Goal: Find specific page/section: Find specific page/section

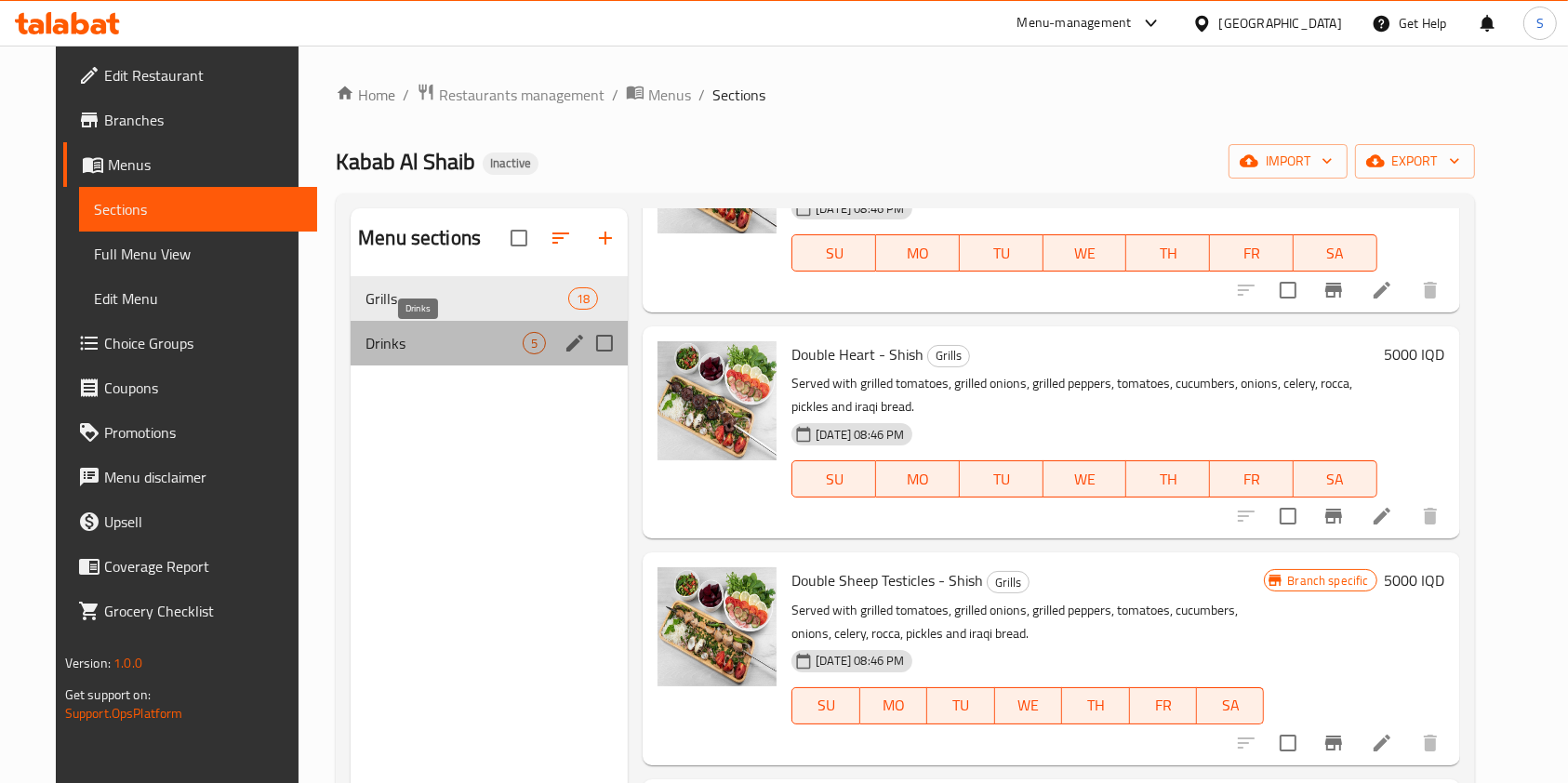
click at [365, 346] on span "Drinks" at bounding box center [443, 342] width 157 height 22
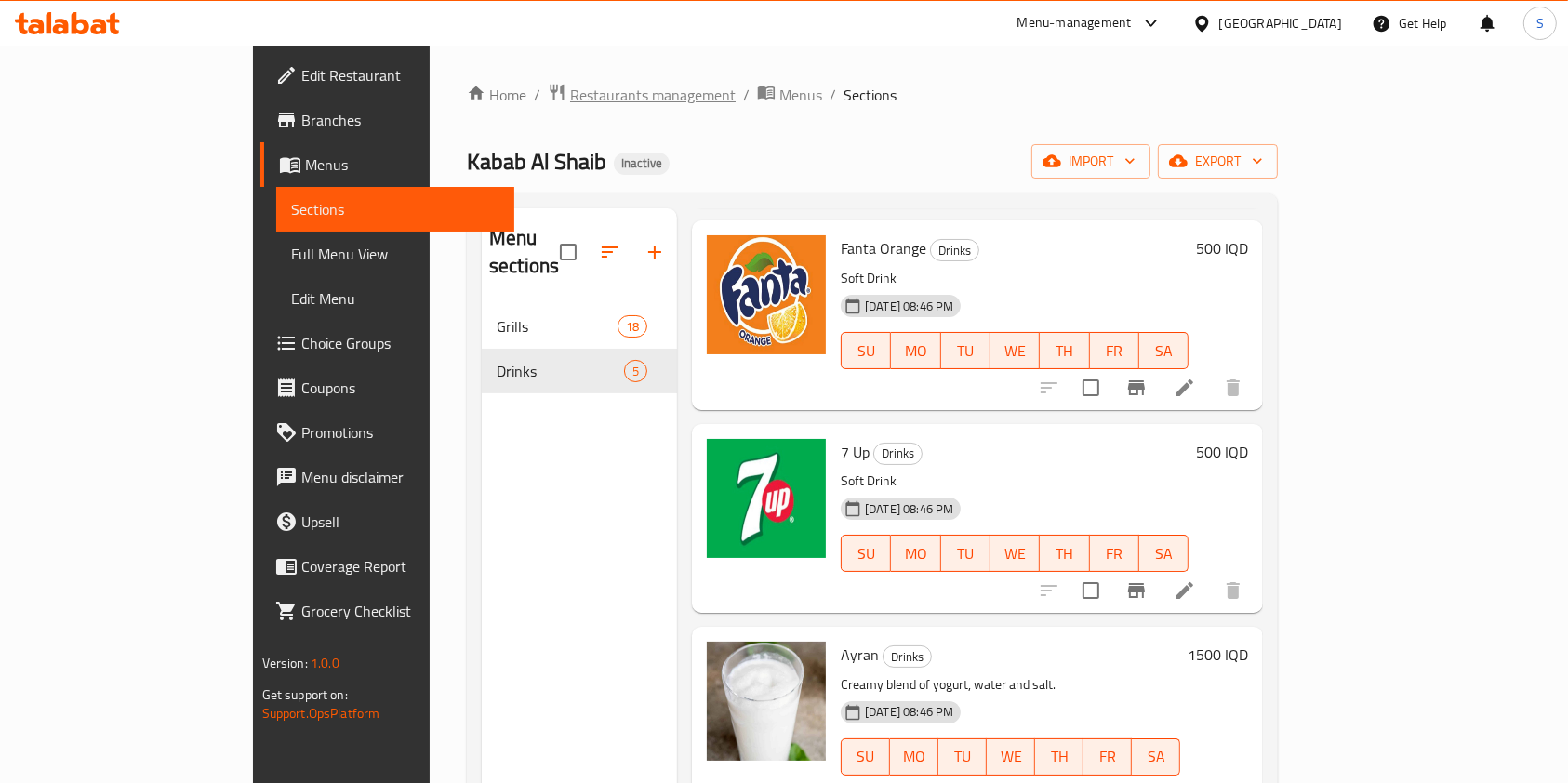
click at [570, 96] on span "Restaurants management" at bounding box center [653, 94] width 166 height 22
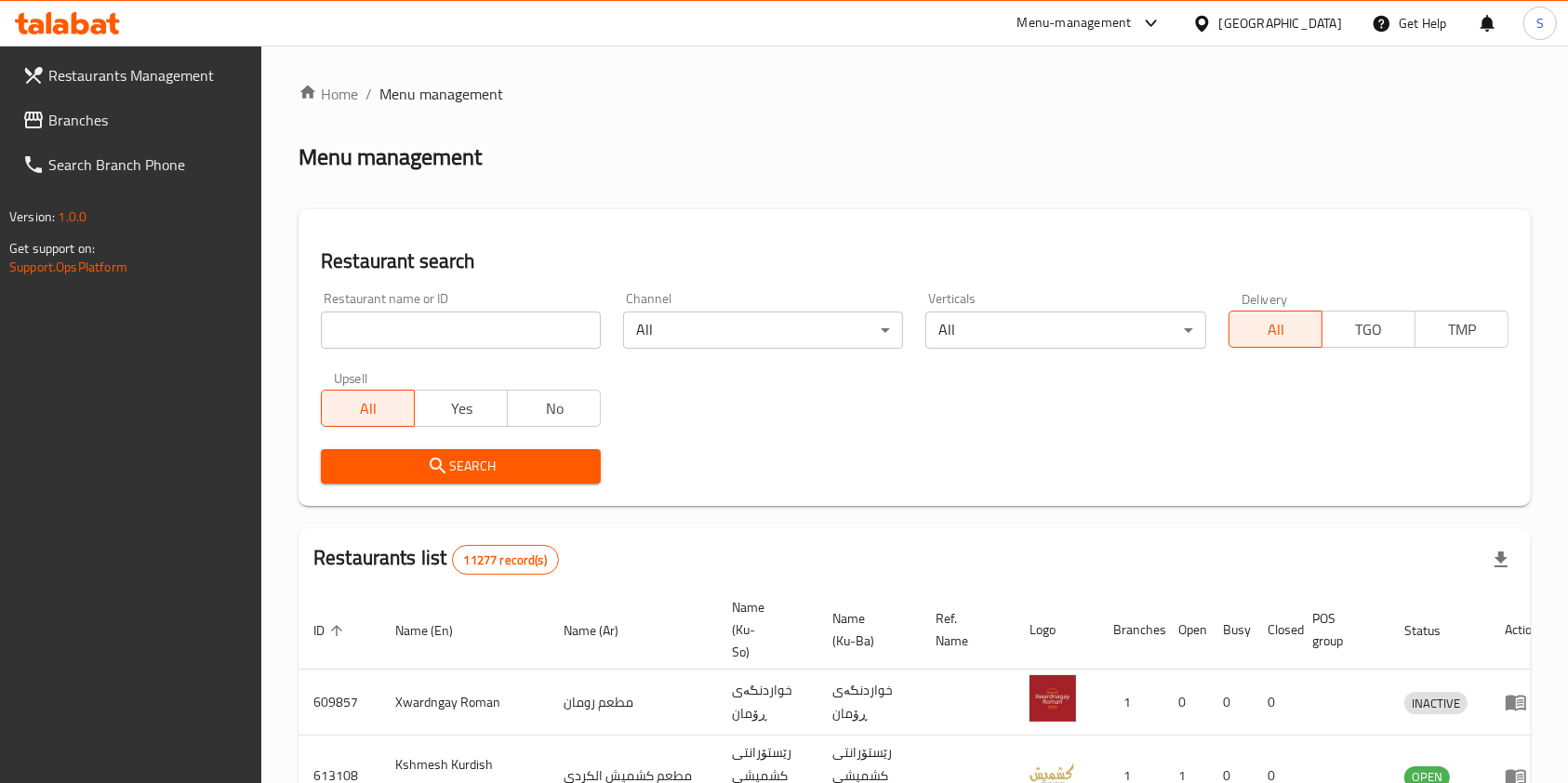
click at [432, 312] on div "Home / Menu management Menu management Restaurant search Restaurant name or ID …" at bounding box center [914, 701] width 1232 height 1236
click at [436, 326] on input "search" at bounding box center [461, 330] width 280 height 37
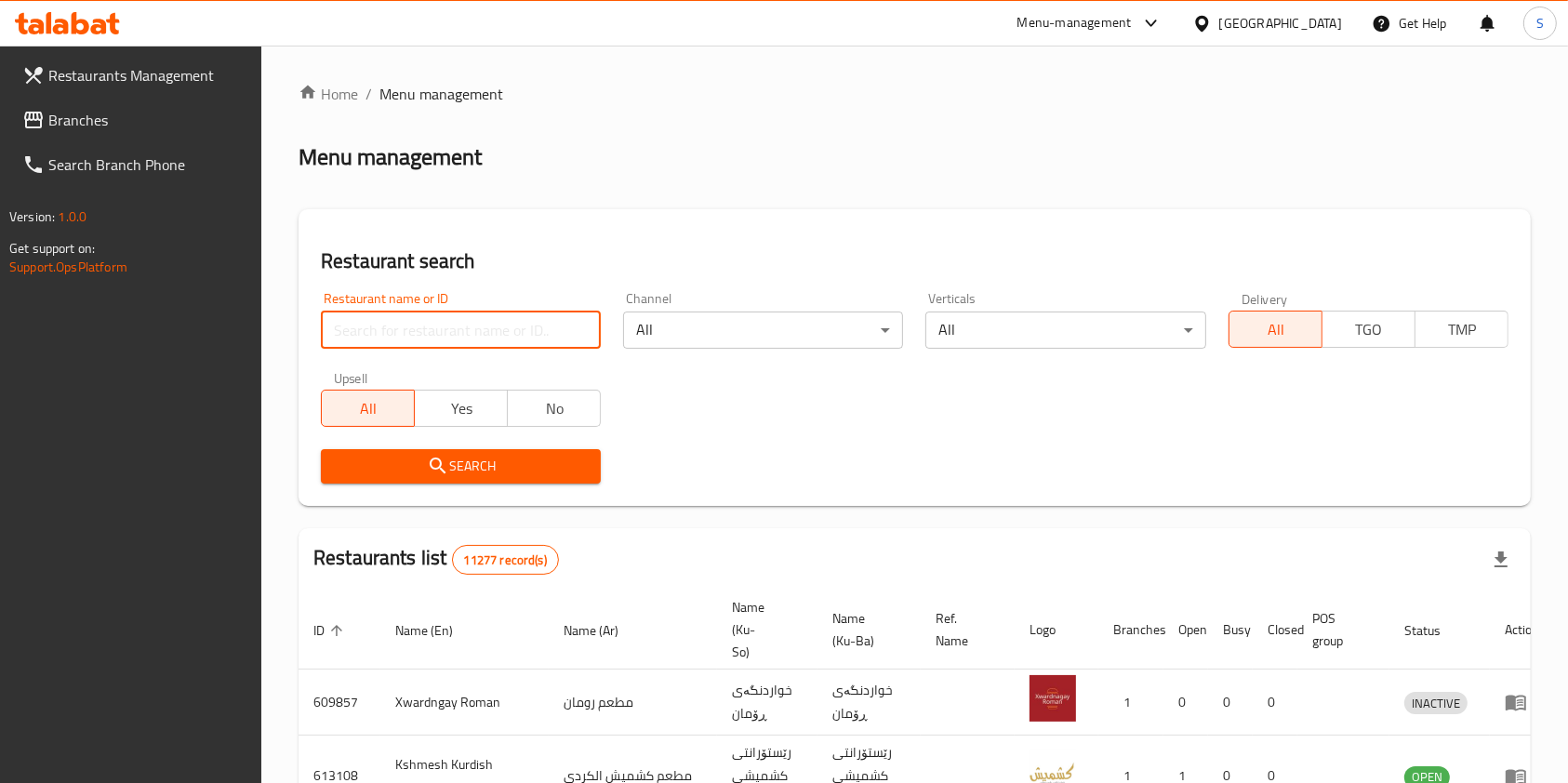
paste input "Potato Corner"
type input "Potato Corner"
click button "Search" at bounding box center [461, 466] width 280 height 34
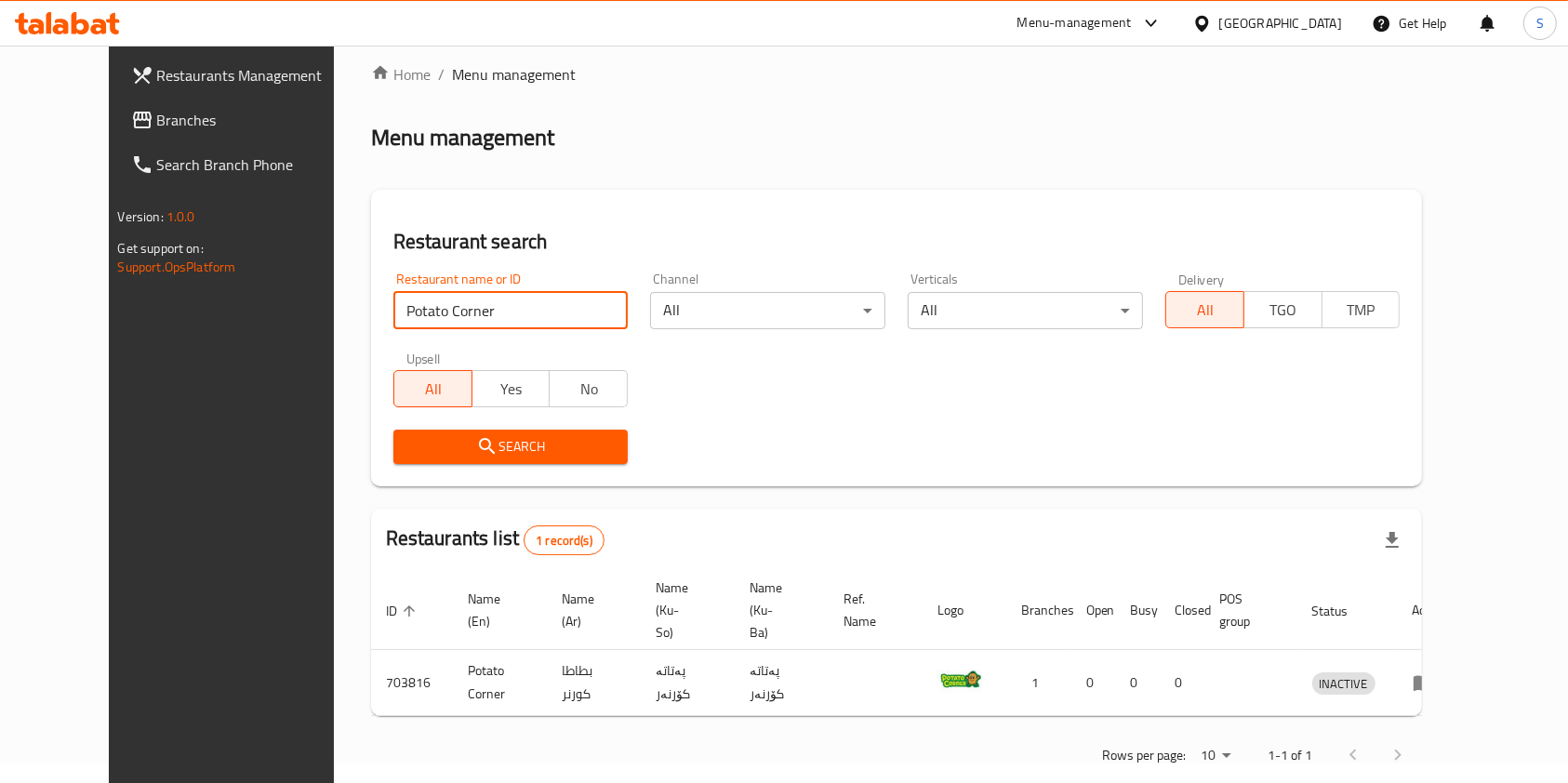
scroll to position [30, 0]
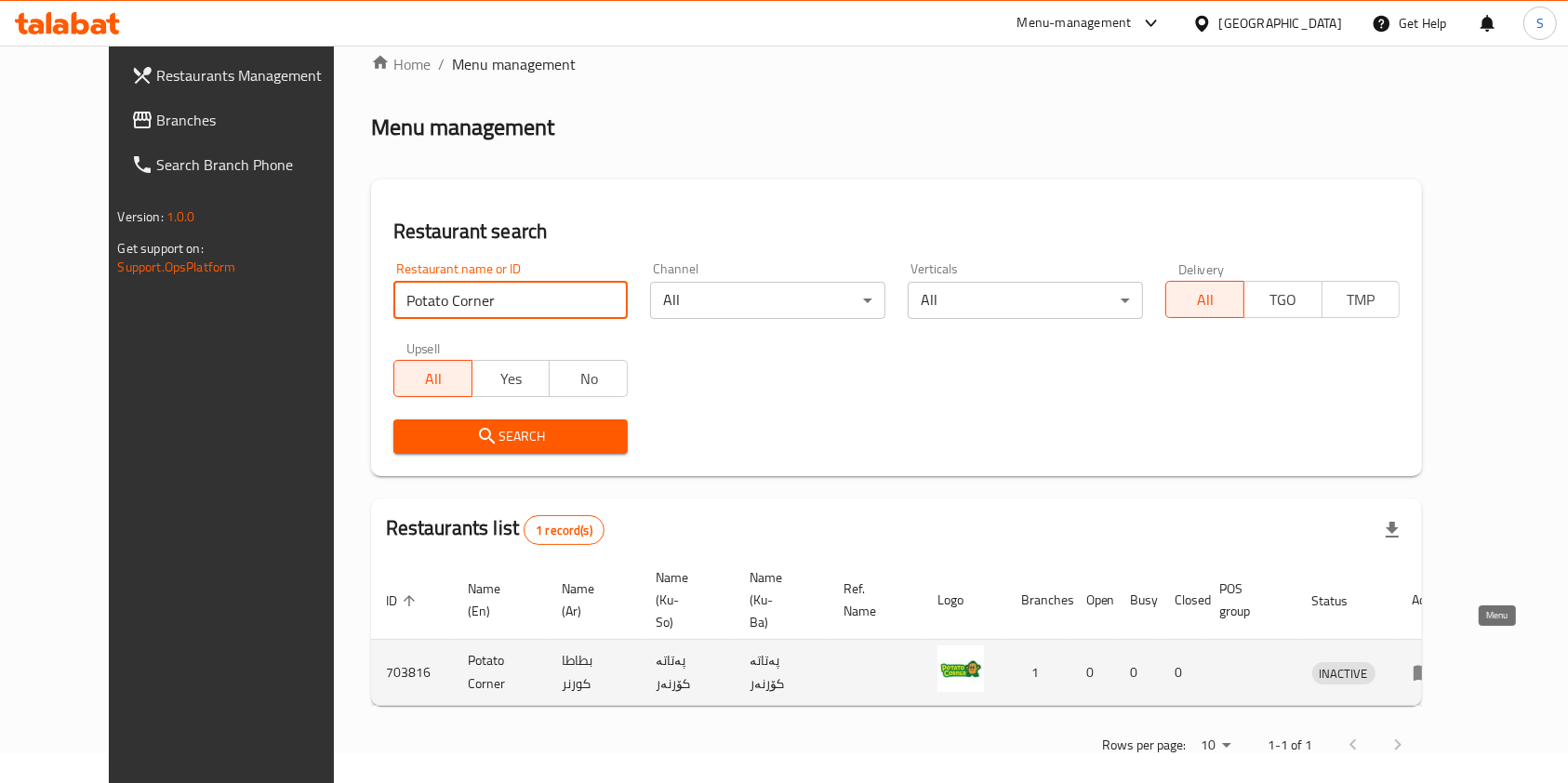
click at [1435, 662] on icon "enhanced table" at bounding box center [1423, 672] width 22 height 22
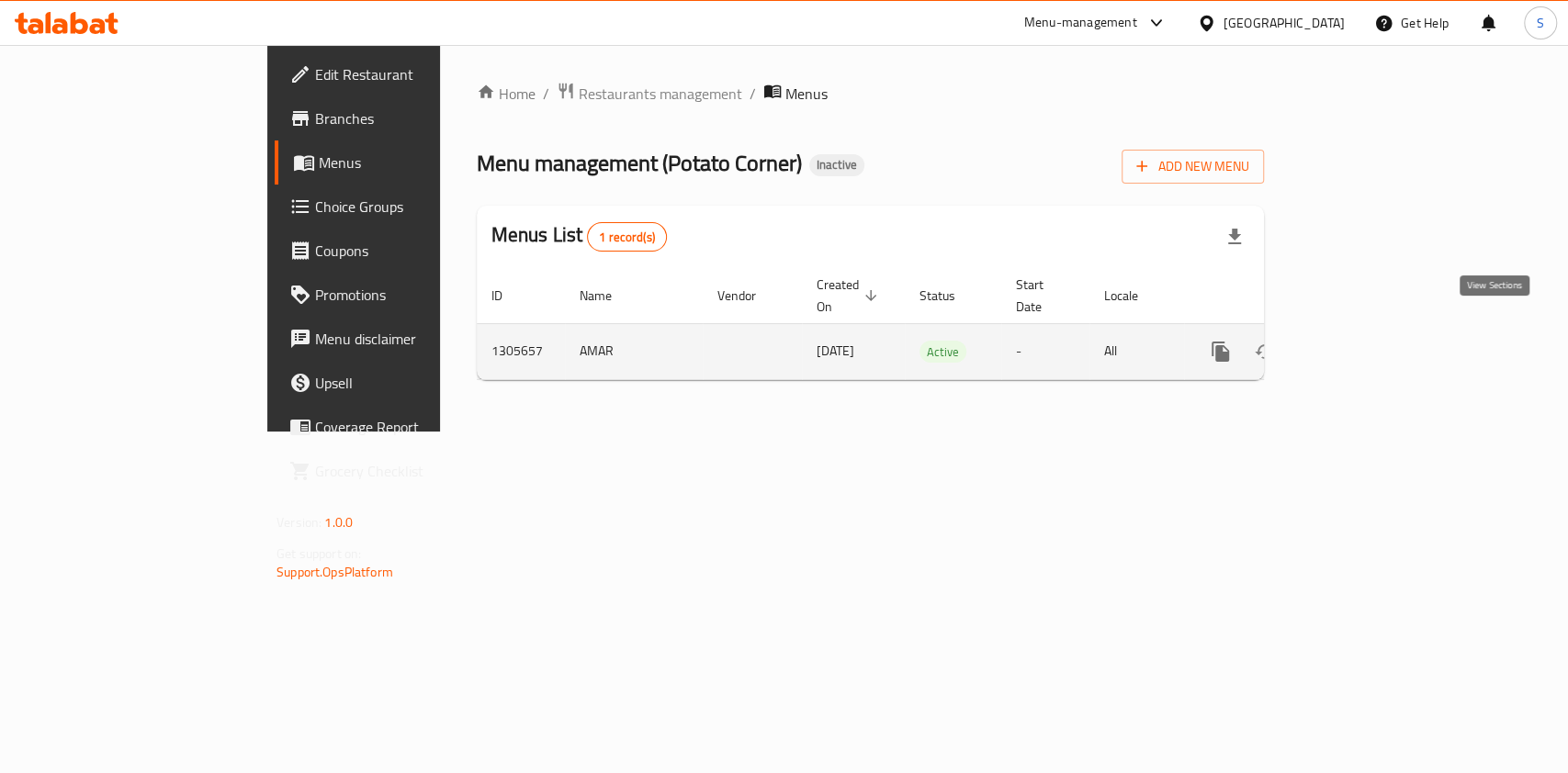
click at [1362, 344] on icon "enhanced table" at bounding box center [1353, 352] width 17 height 17
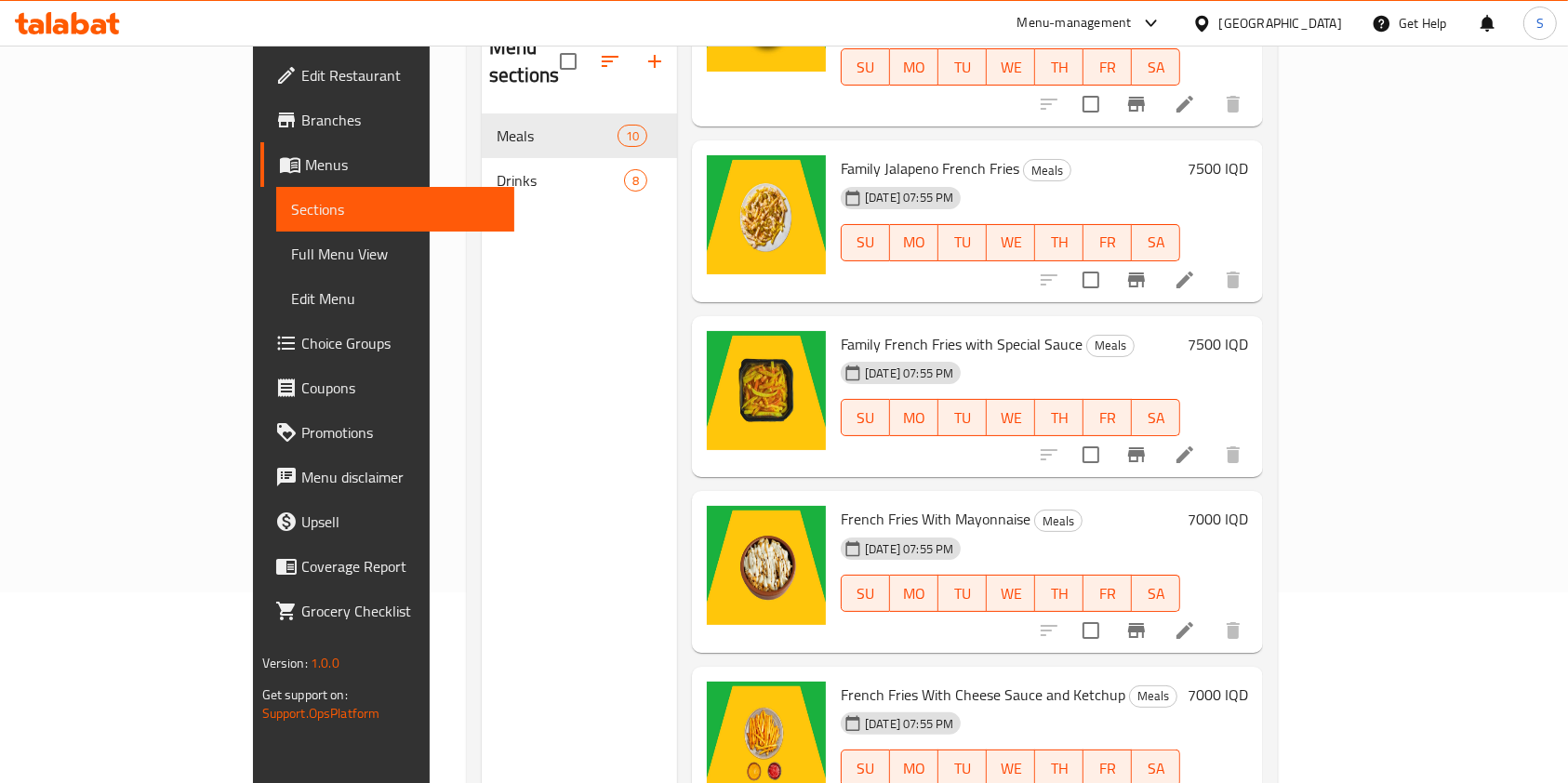
scroll to position [260, 0]
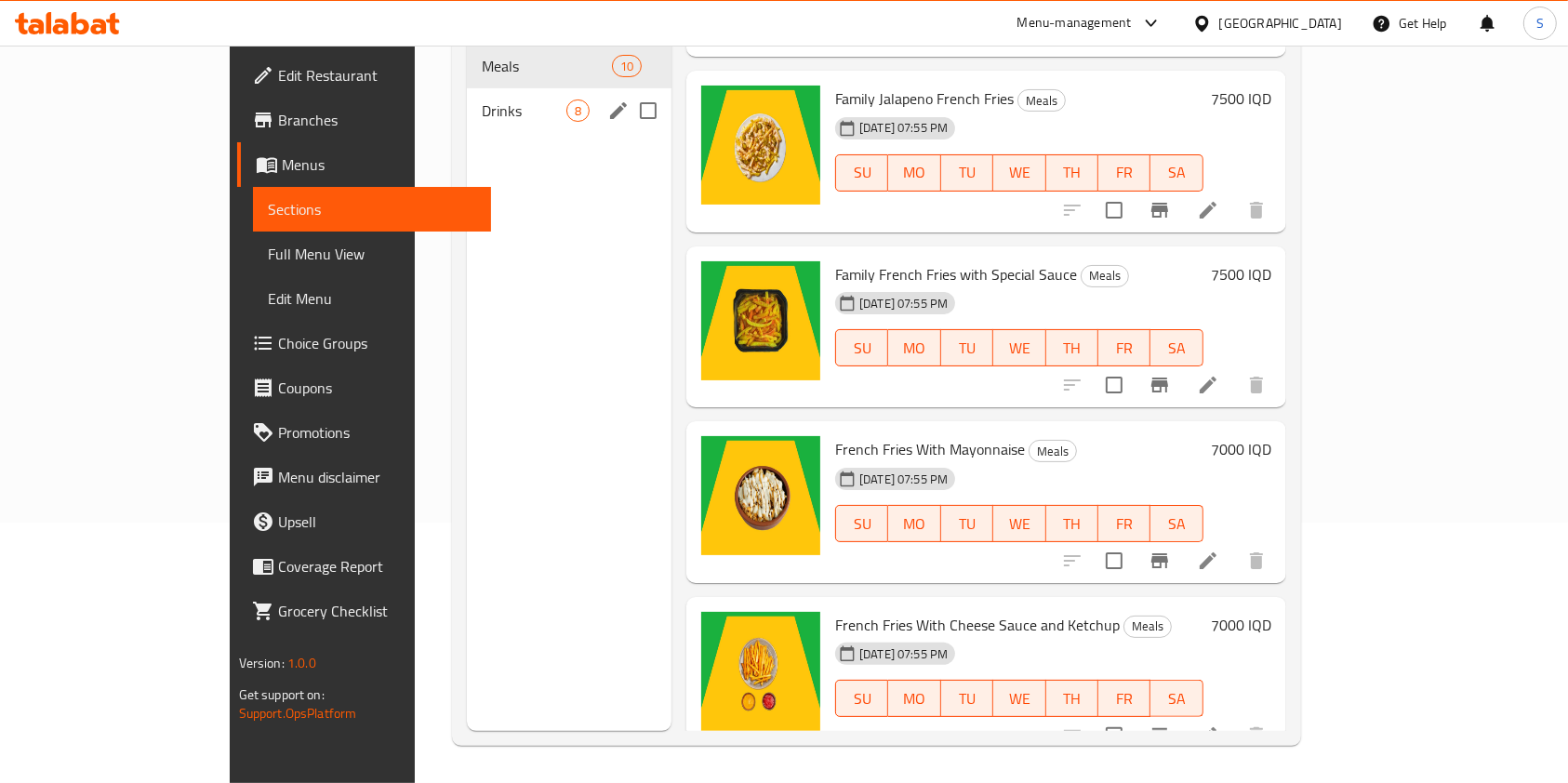
click at [467, 100] on div "Drinks 8" at bounding box center [569, 111] width 205 height 45
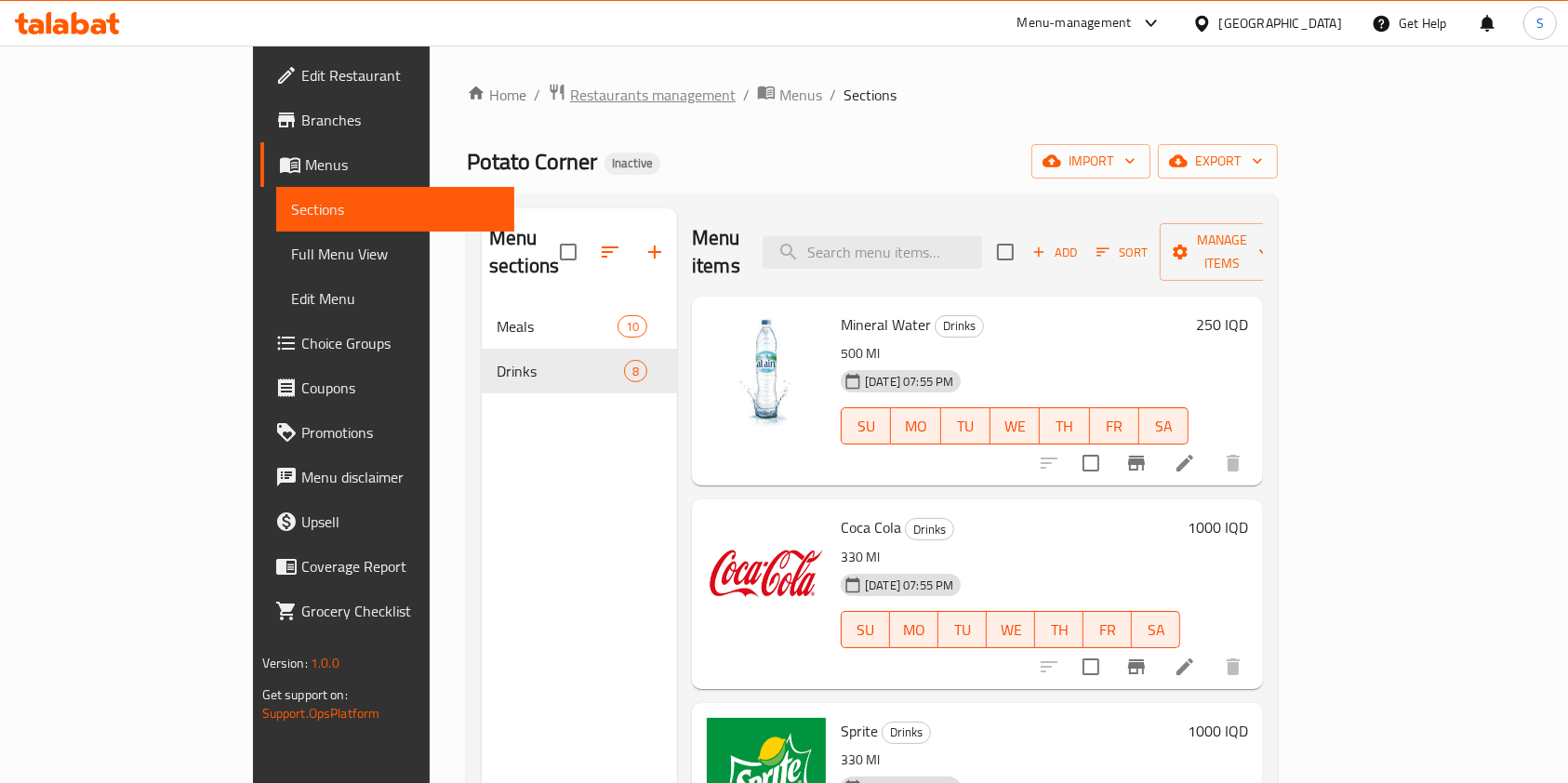
click at [570, 106] on span "Restaurants management" at bounding box center [653, 94] width 166 height 22
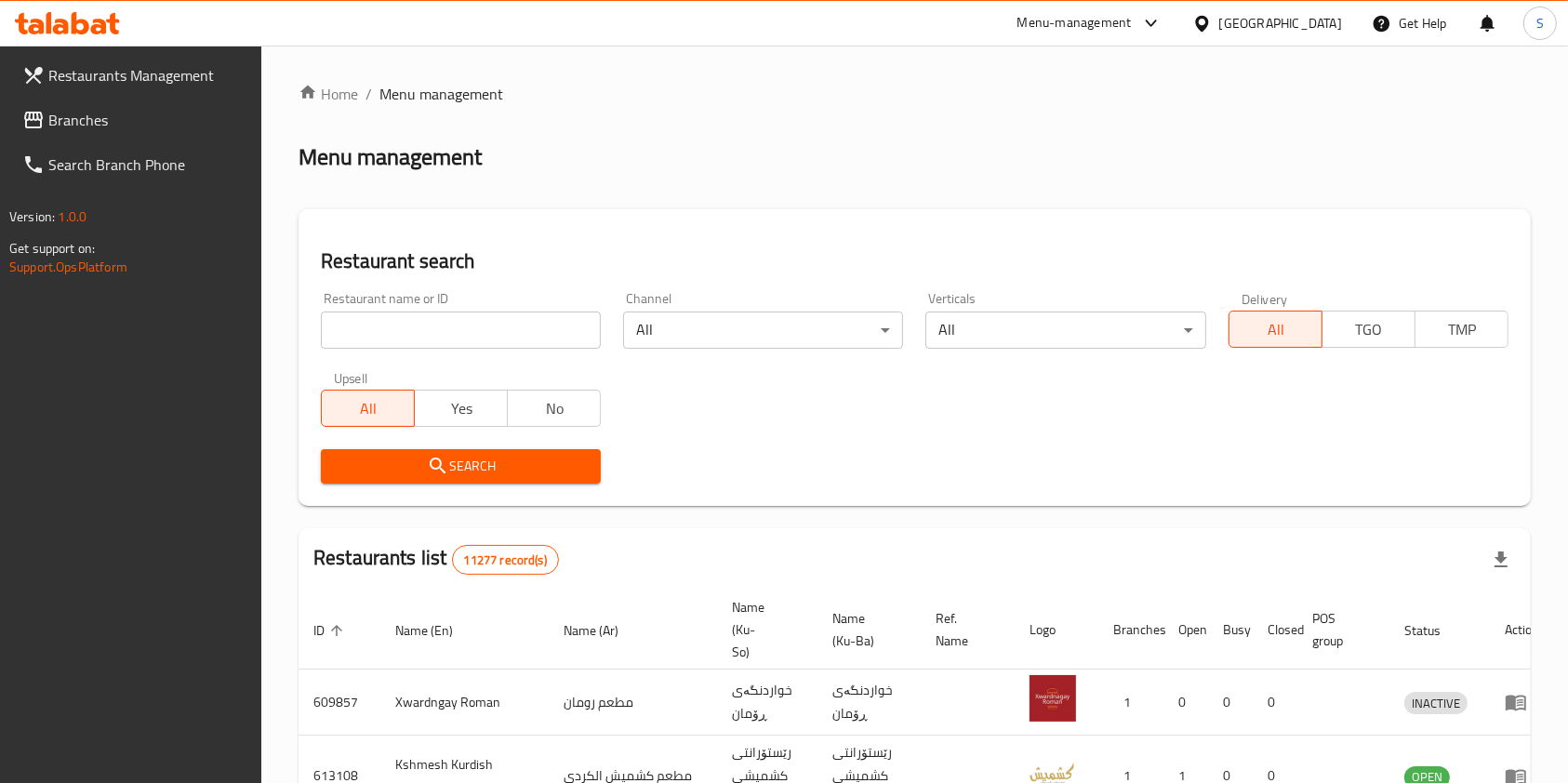
click at [477, 355] on div "Restaurant name or ID Restaurant name or ID" at bounding box center [460, 320] width 302 height 79
drag, startPoint x: 464, startPoint y: 334, endPoint x: 464, endPoint y: 323, distance: 11.0
click at [464, 333] on input "search" at bounding box center [461, 330] width 280 height 37
type input "POTATO CORNER"
click button "Search" at bounding box center [461, 466] width 280 height 34
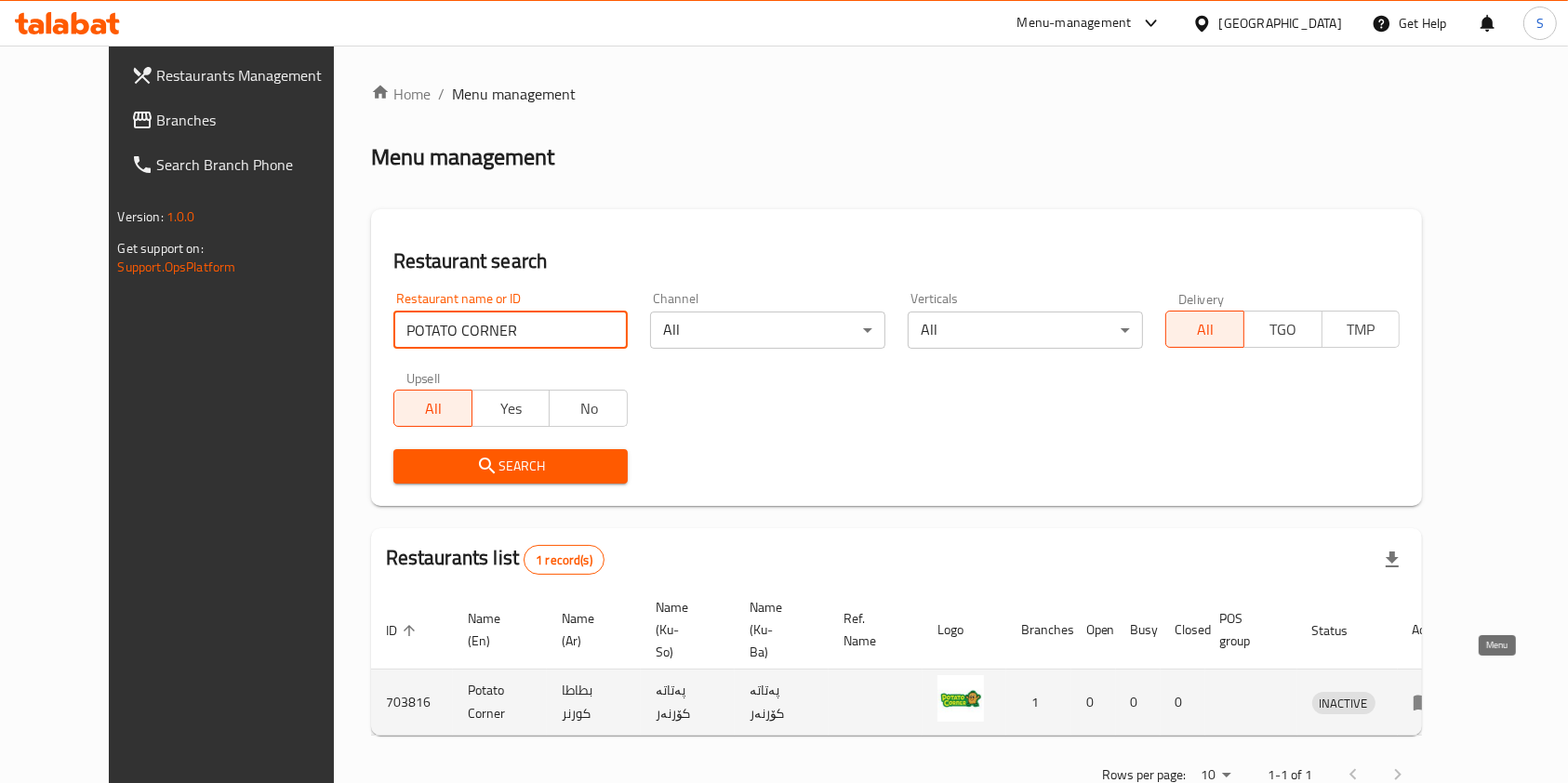
click at [1431, 700] on icon "enhanced table" at bounding box center [1427, 704] width 7 height 8
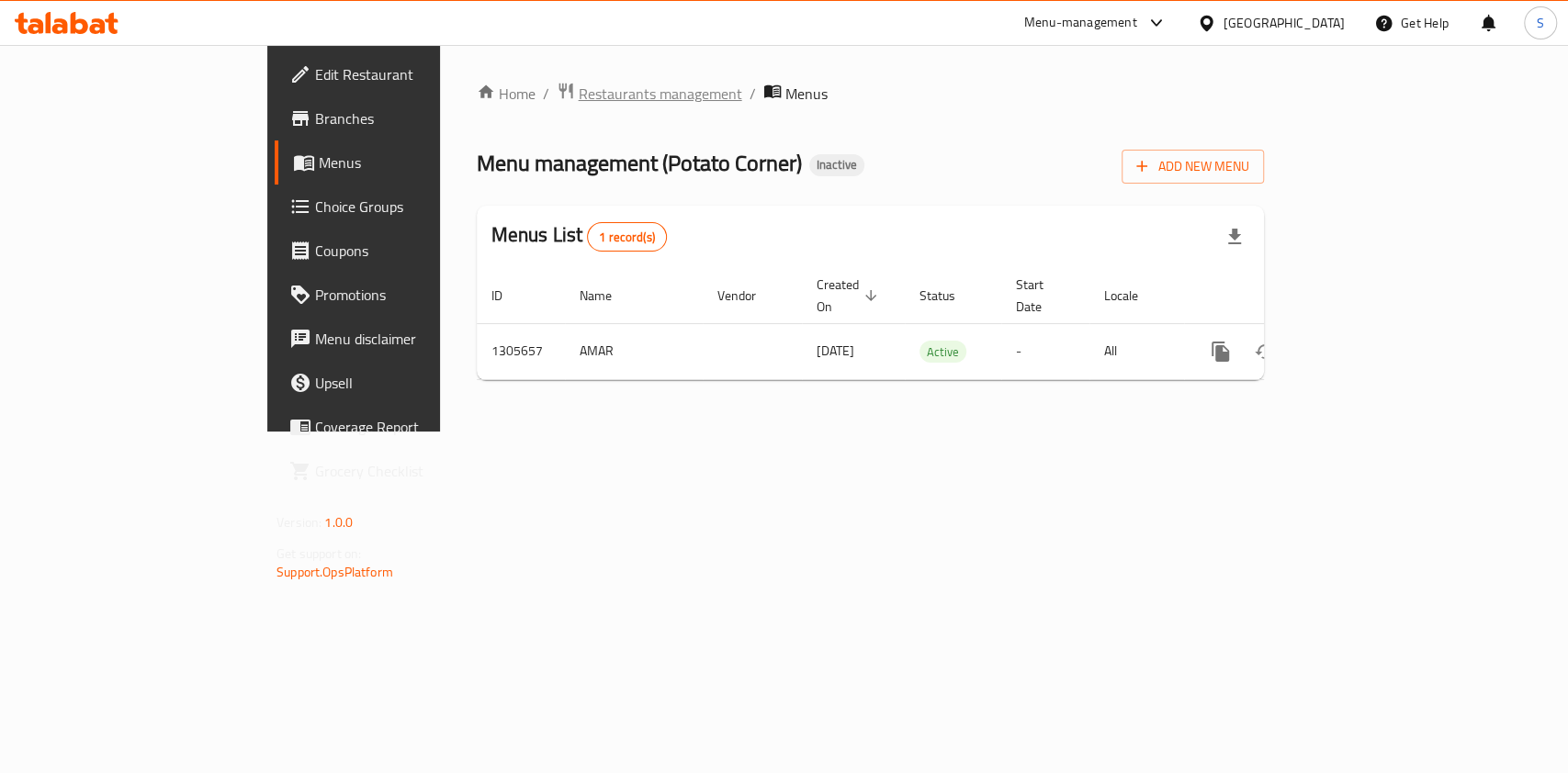
click at [557, 94] on span "breadcrumb" at bounding box center [567, 93] width 22 height 24
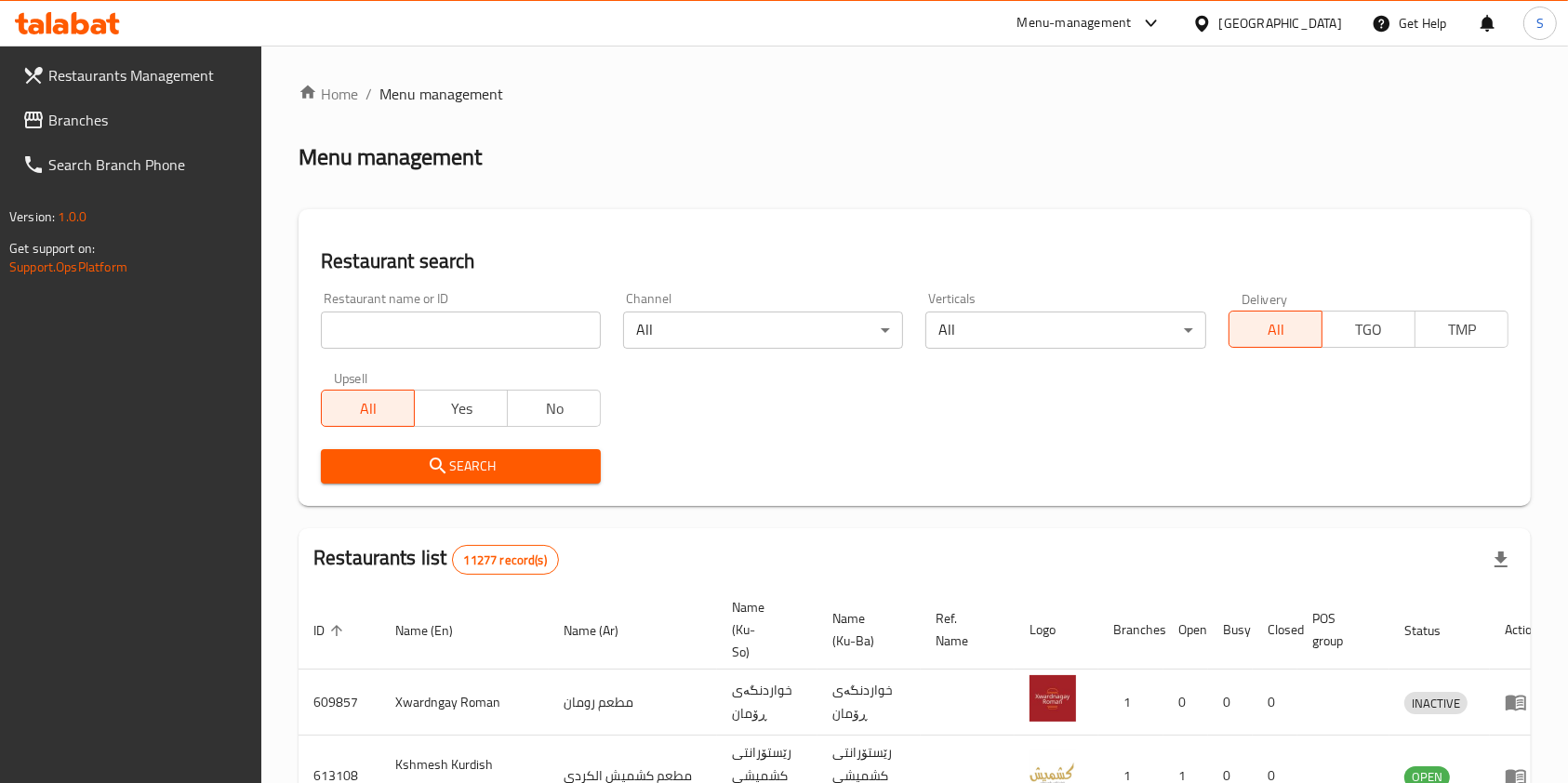
click at [474, 337] on input "search" at bounding box center [461, 330] width 280 height 37
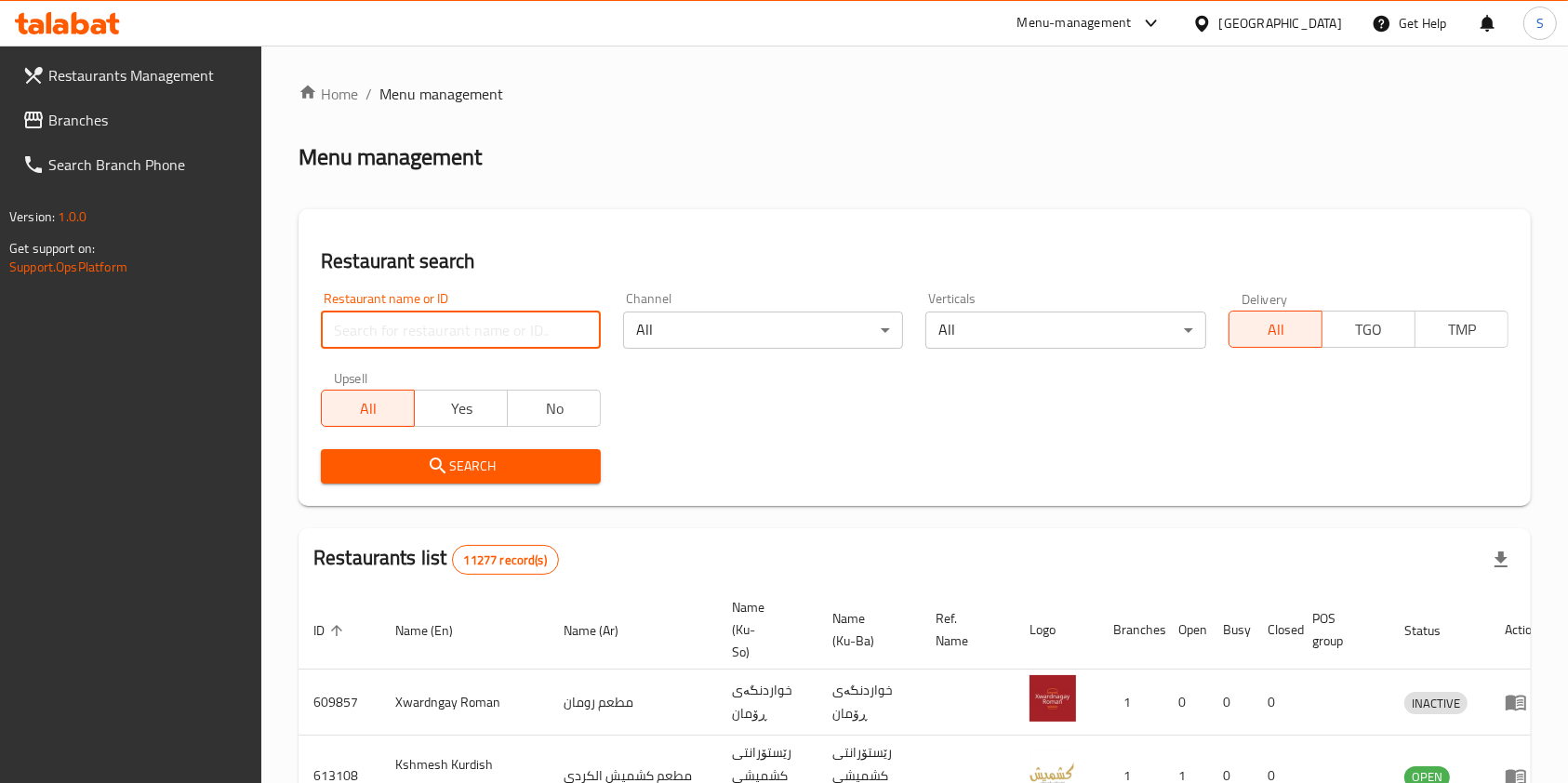
type input "M"
click at [499, 335] on input "search" at bounding box center [461, 330] width 280 height 37
type input "MOD CAFE"
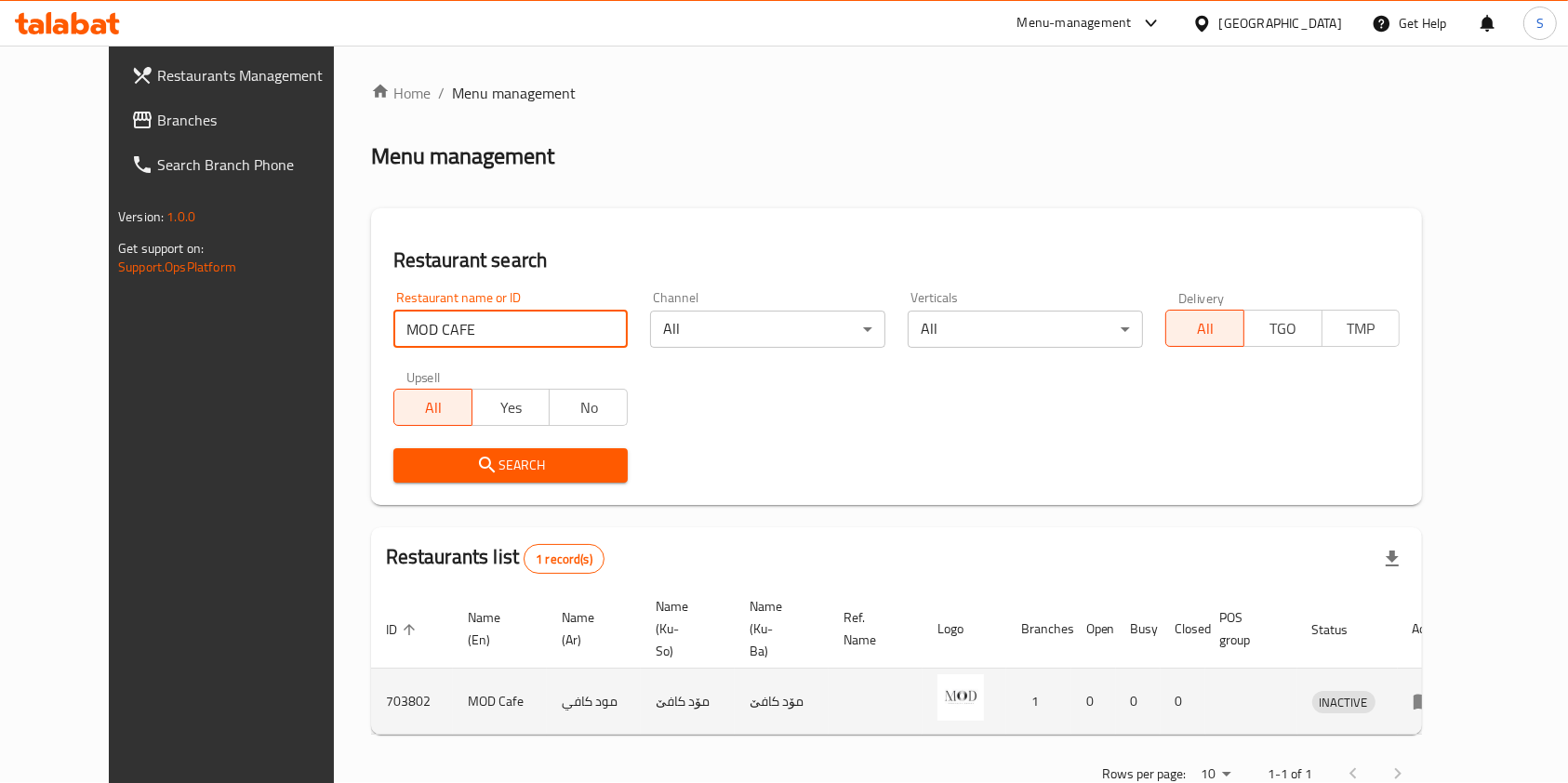
scroll to position [30, 0]
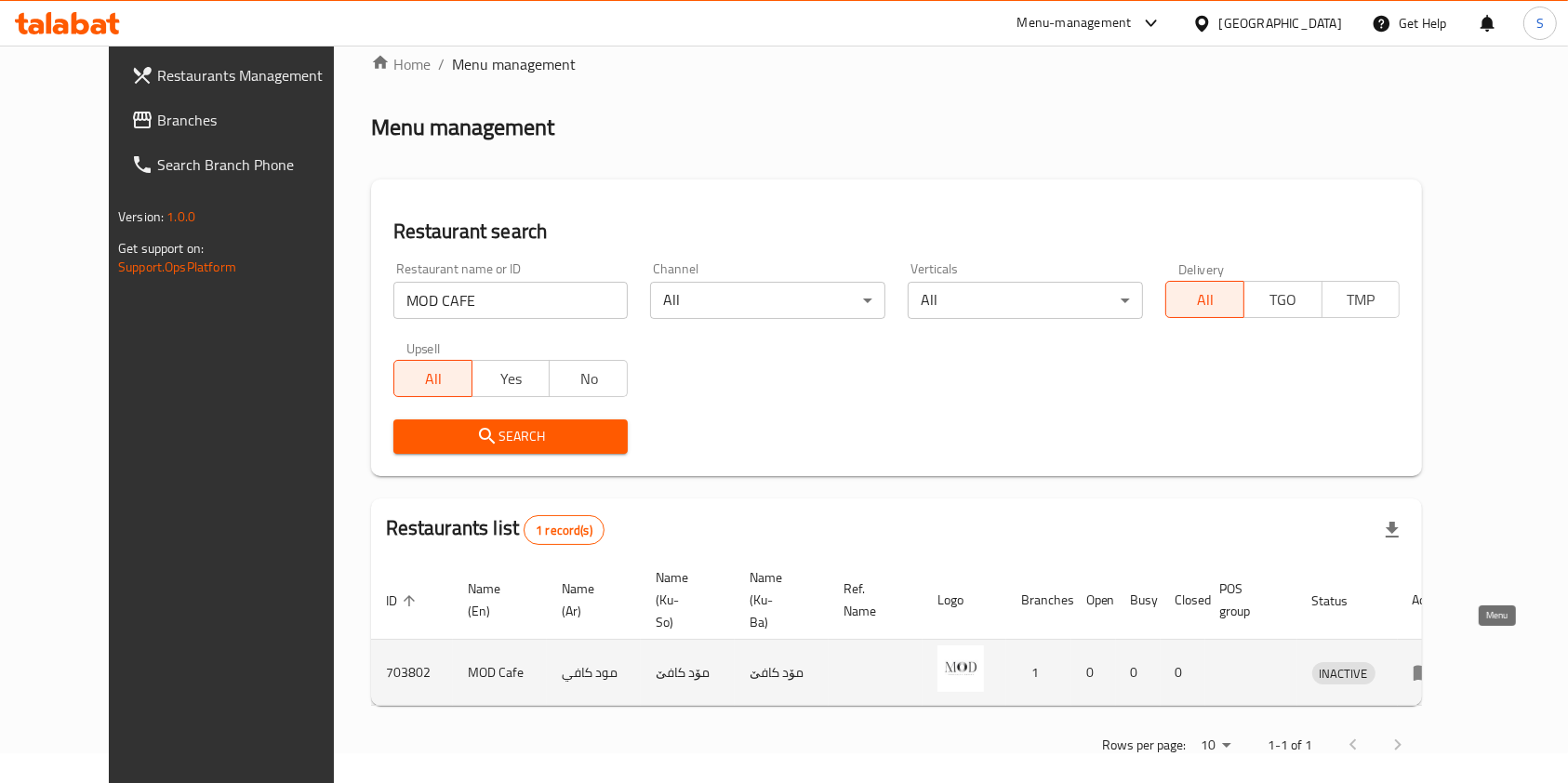
click at [1434, 666] on icon "enhanced table" at bounding box center [1423, 673] width 20 height 16
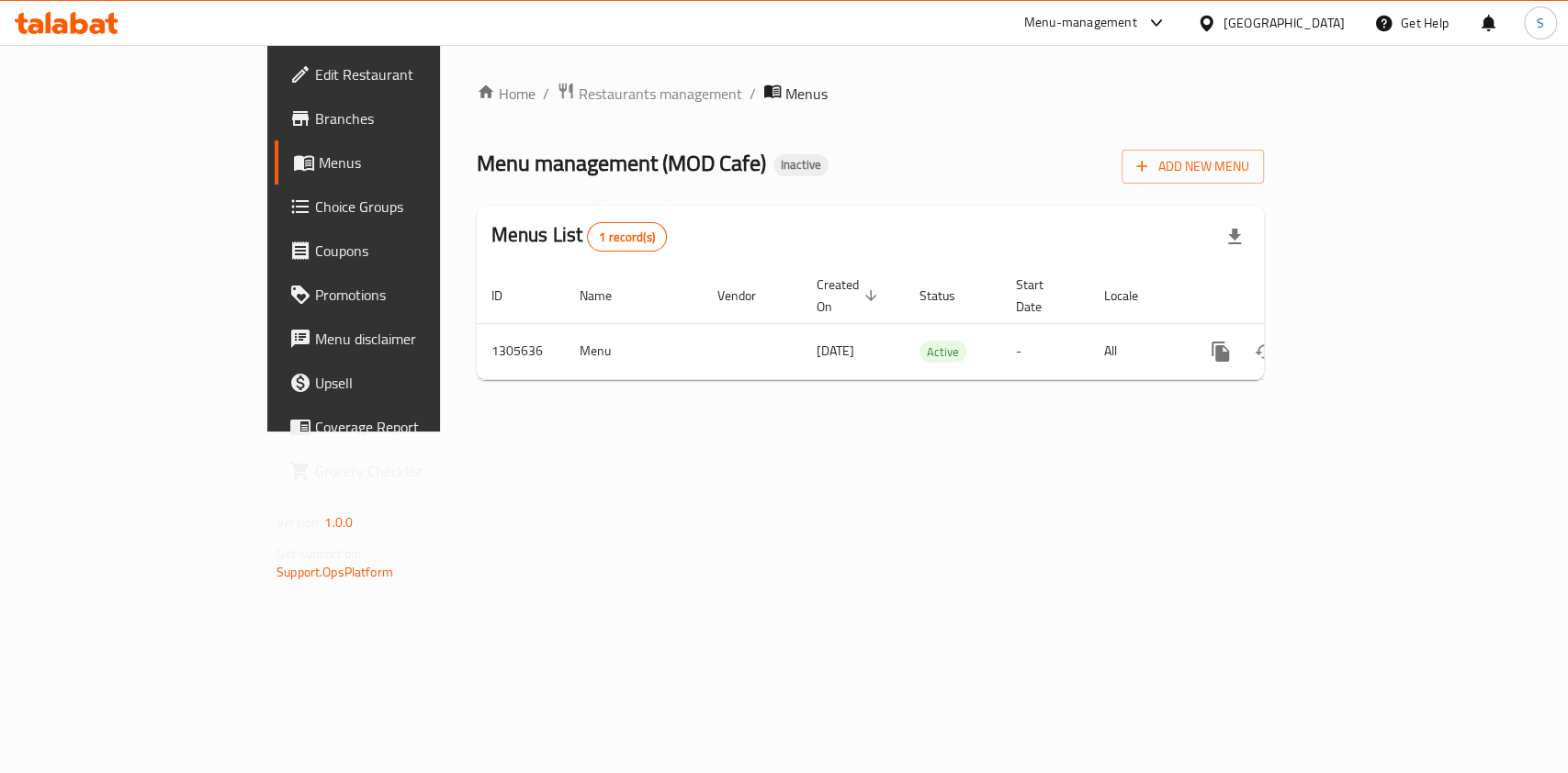
click at [318, 160] on span "Menus" at bounding box center [416, 162] width 196 height 22
click at [275, 142] on link "Menus" at bounding box center [402, 162] width 254 height 44
click at [318, 156] on span "Menus" at bounding box center [416, 162] width 196 height 22
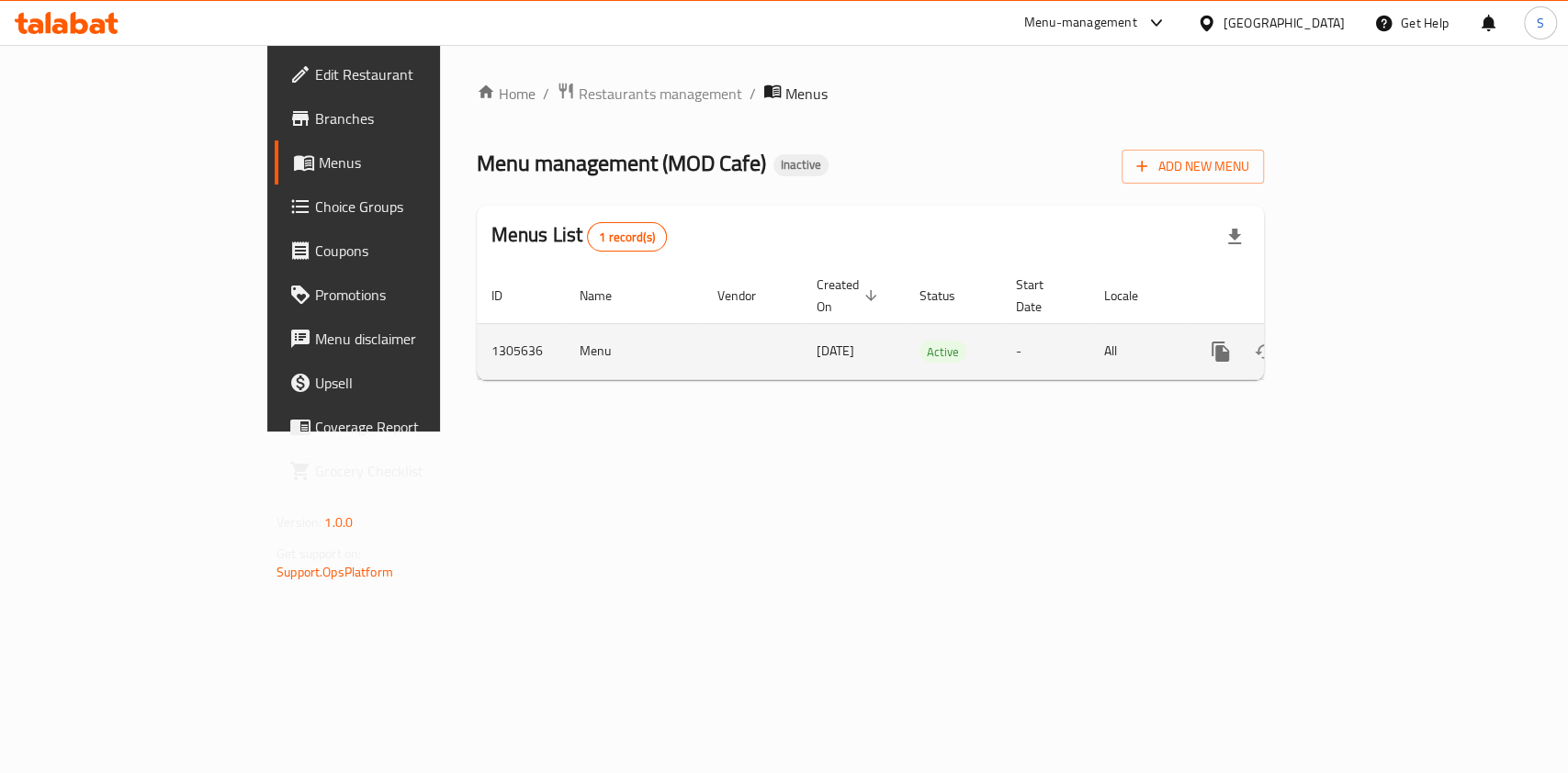
click at [1365, 341] on icon "enhanced table" at bounding box center [1352, 351] width 22 height 22
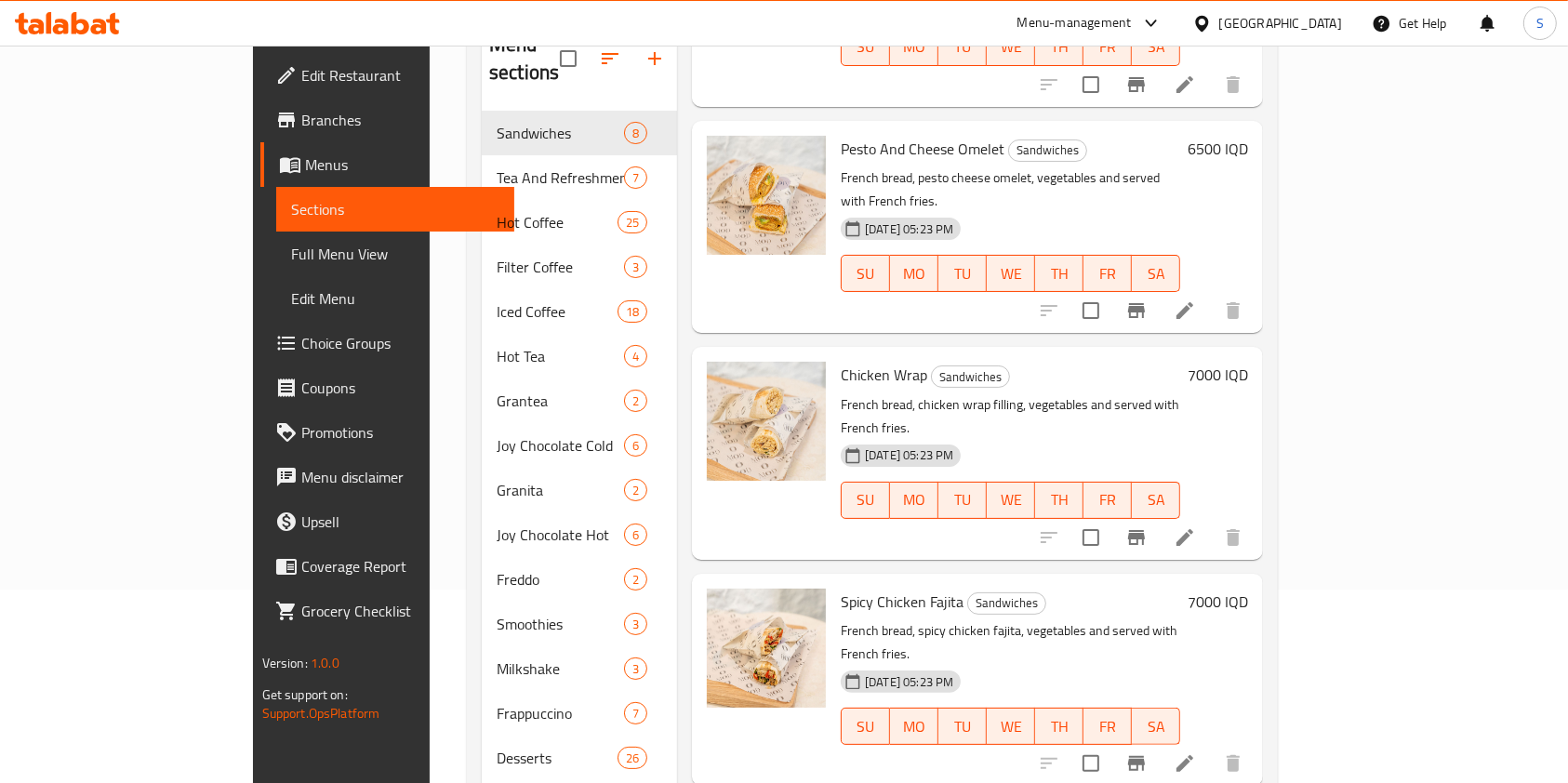
scroll to position [260, 0]
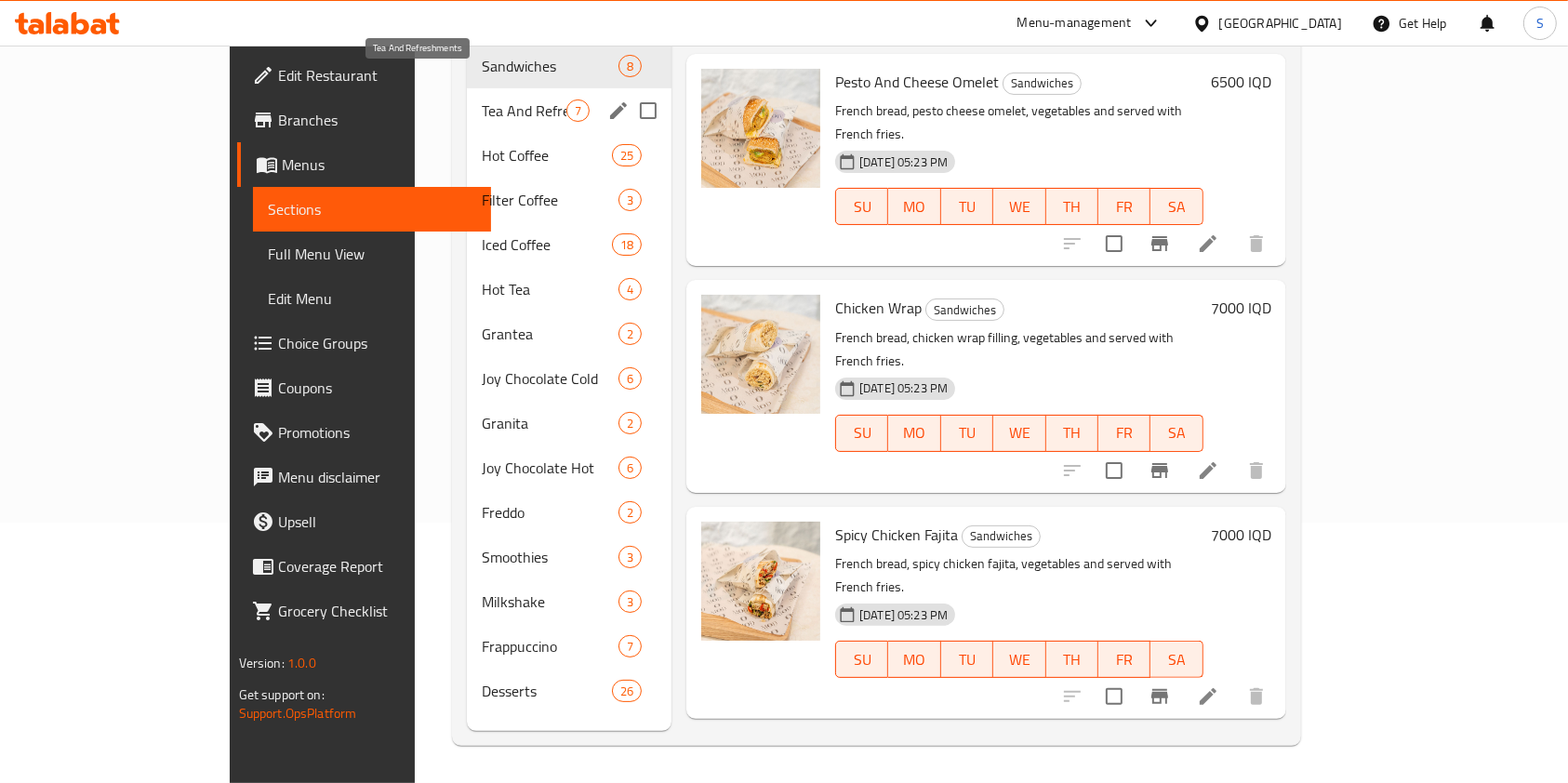
click at [481, 99] on span "Tea And Refreshments" at bounding box center [523, 110] width 85 height 22
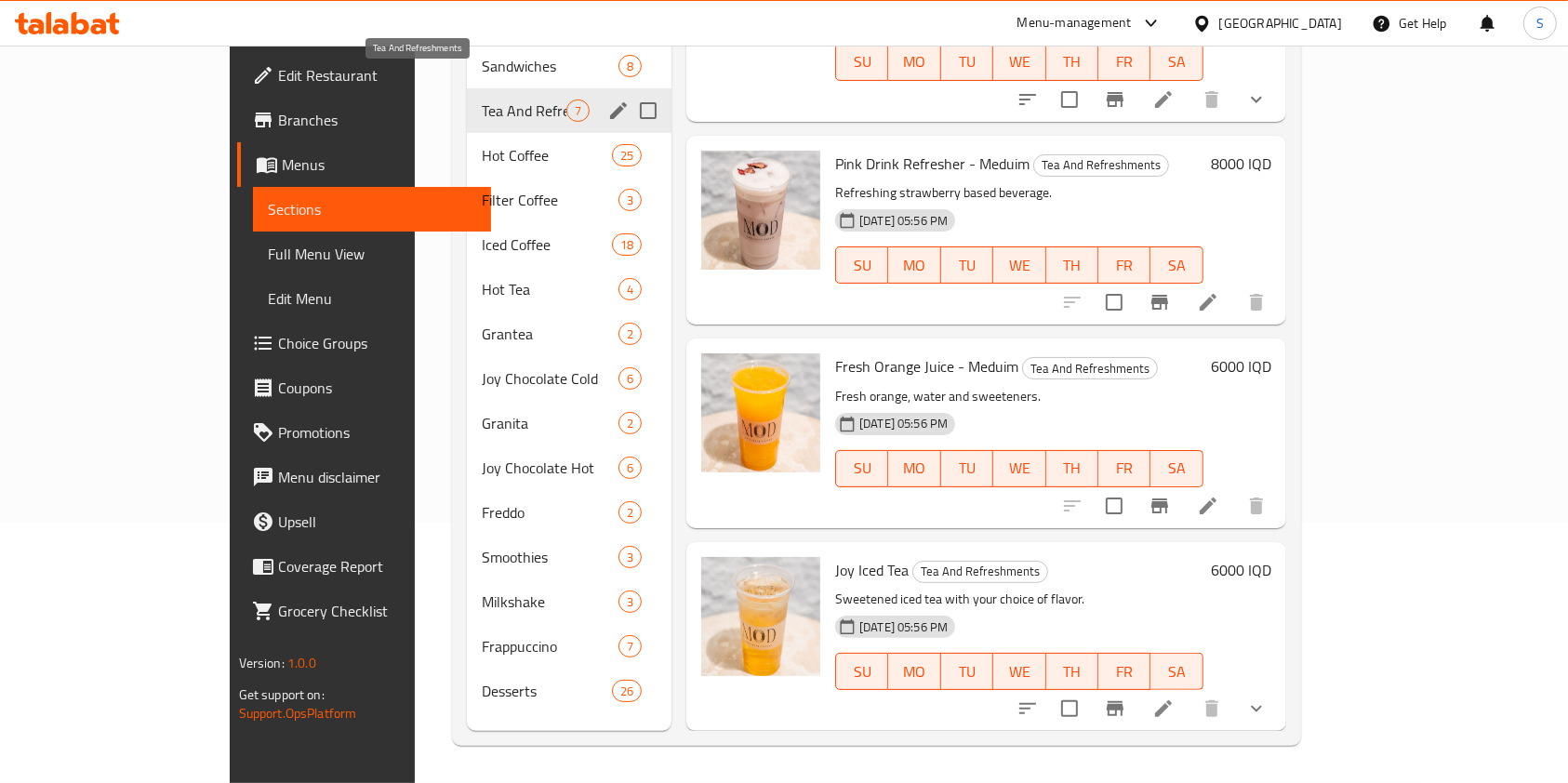
scroll to position [686, 0]
